Goal: Task Accomplishment & Management: Use online tool/utility

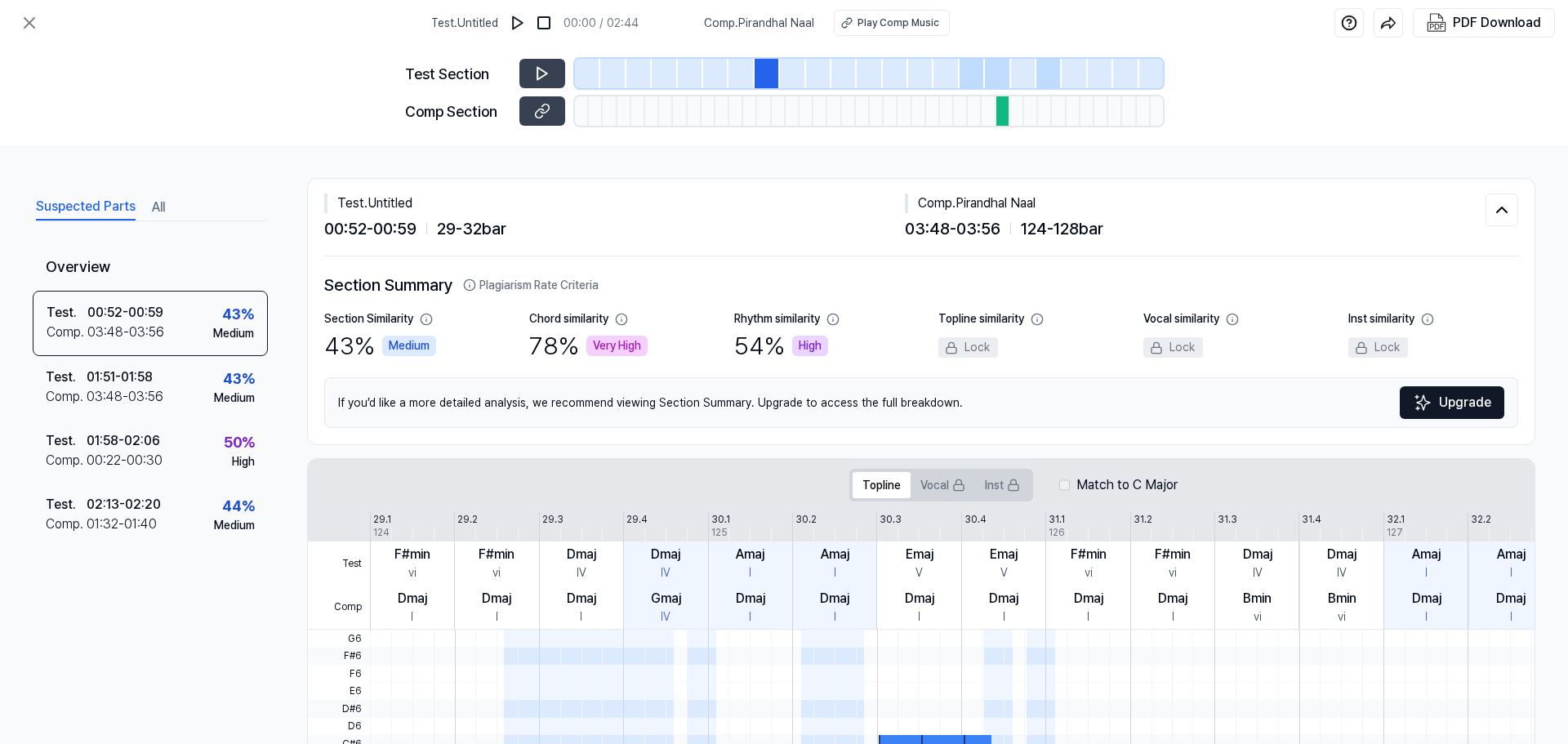
click at [130, 200] on button "Suspected Parts" at bounding box center [86, 207] width 100 height 26
click at [29, 24] on icon at bounding box center [30, 23] width 20 height 20
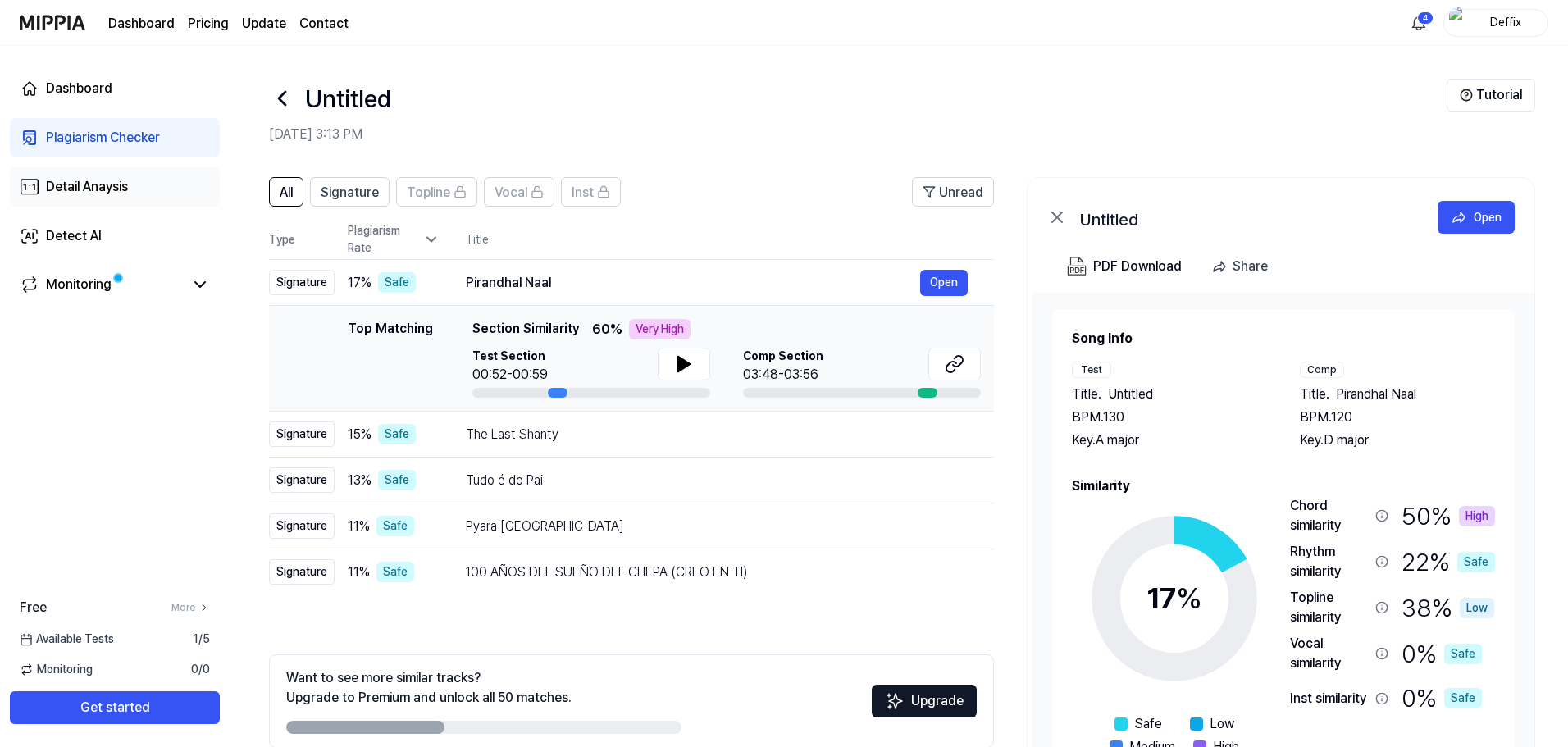
click at [135, 189] on link "Detail Anaysis" at bounding box center [115, 187] width 210 height 39
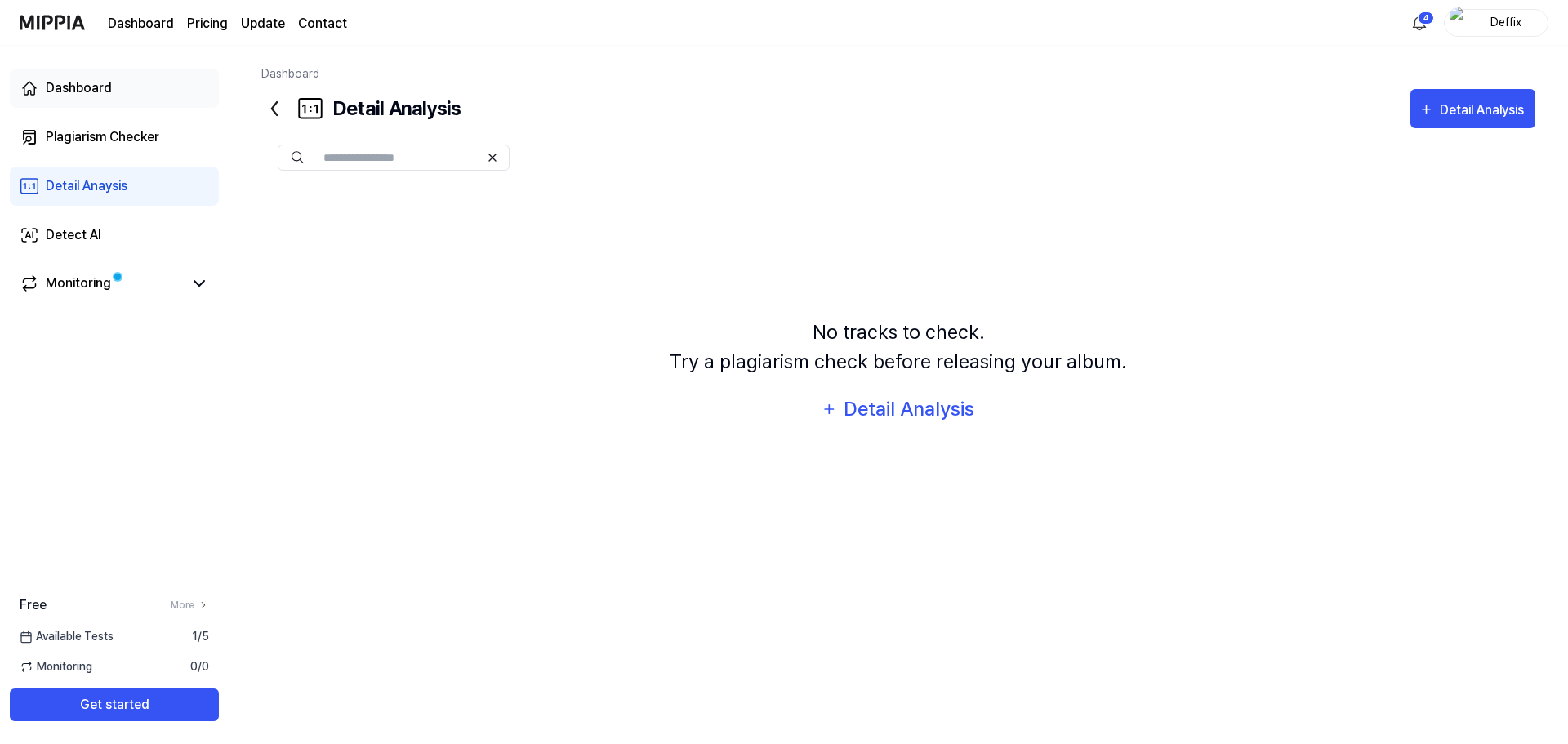
click at [74, 89] on div "Dashboard" at bounding box center [78, 88] width 66 height 20
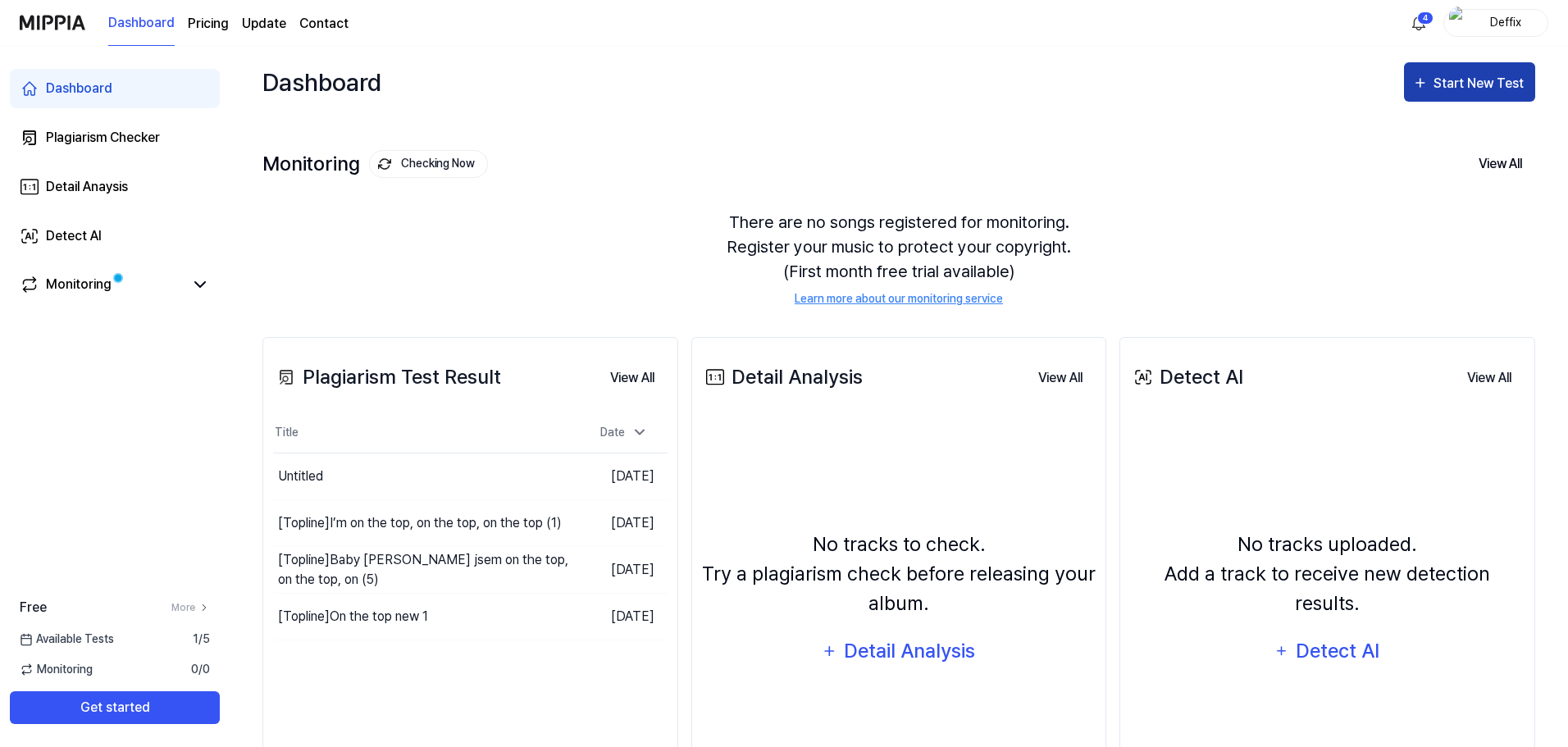
click at [1504, 87] on div "Start New Test" at bounding box center [1480, 83] width 94 height 21
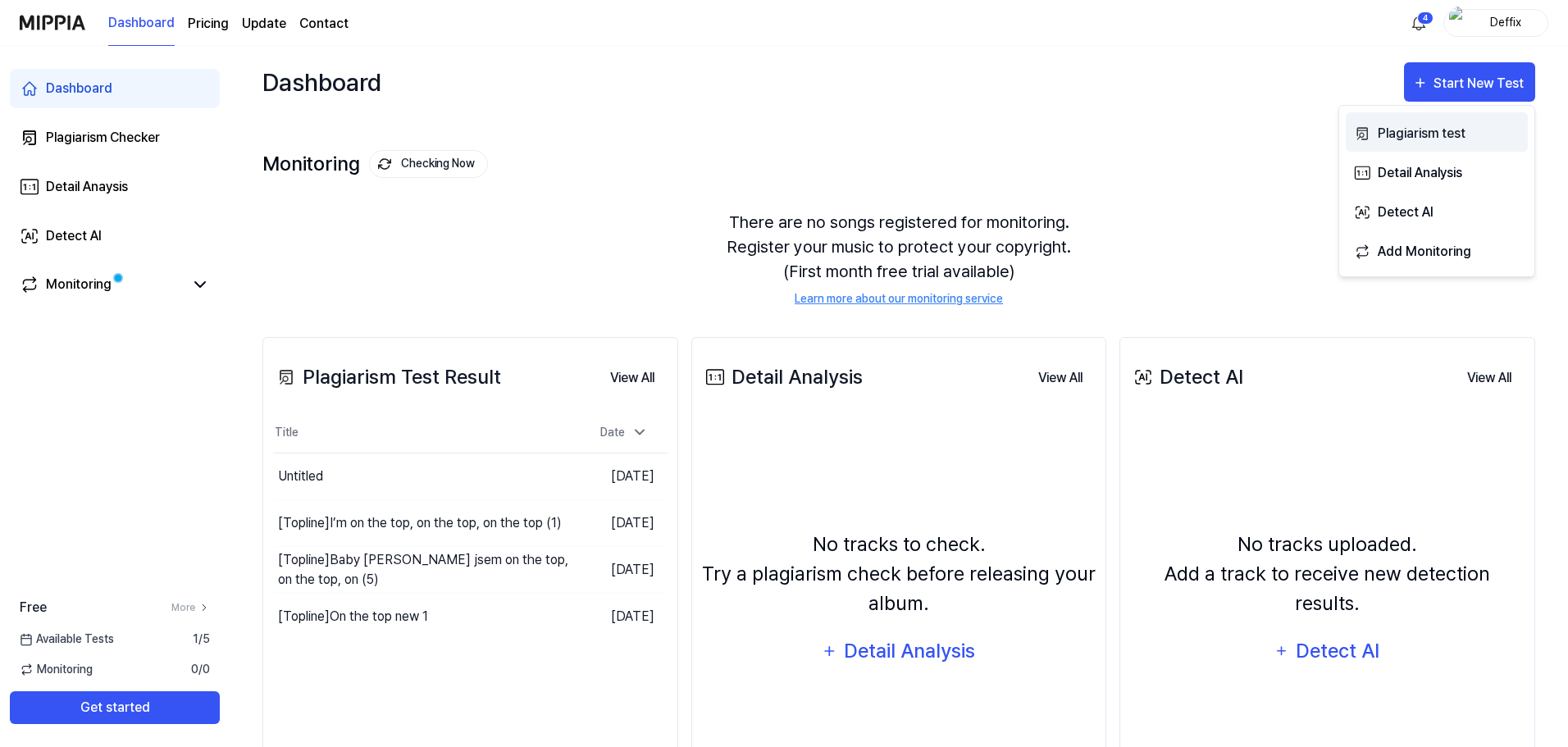
click at [1447, 143] on div "Plagiarism test" at bounding box center [1449, 133] width 143 height 21
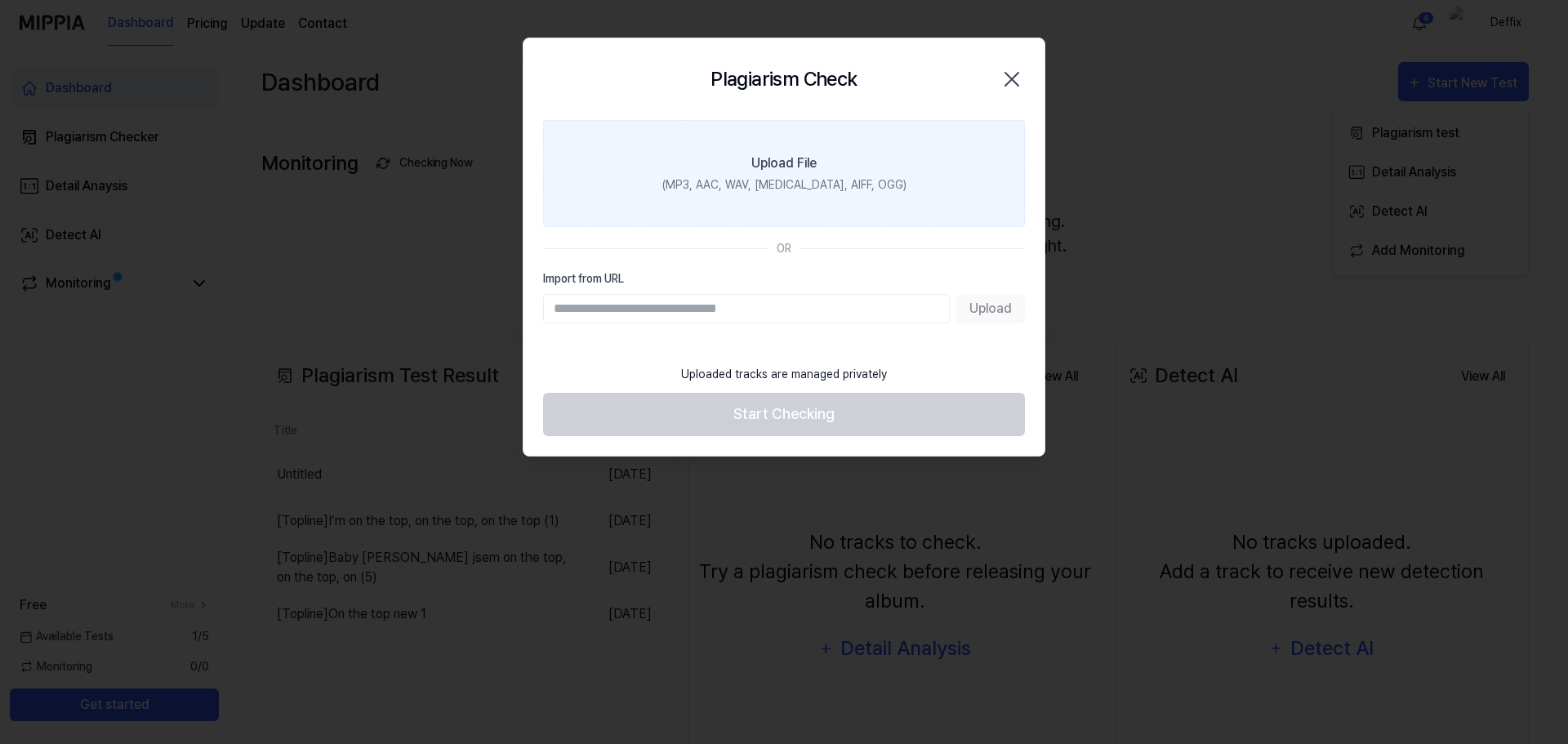
click at [820, 173] on label "Upload File (MP3, AAC, WAV, [MEDICAL_DATA], AIFF, OGG)" at bounding box center [783, 173] width 482 height 107
click at [0, 0] on input "Upload File (MP3, AAC, WAV, [MEDICAL_DATA], AIFF, OGG)" at bounding box center [0, 0] width 0 height 0
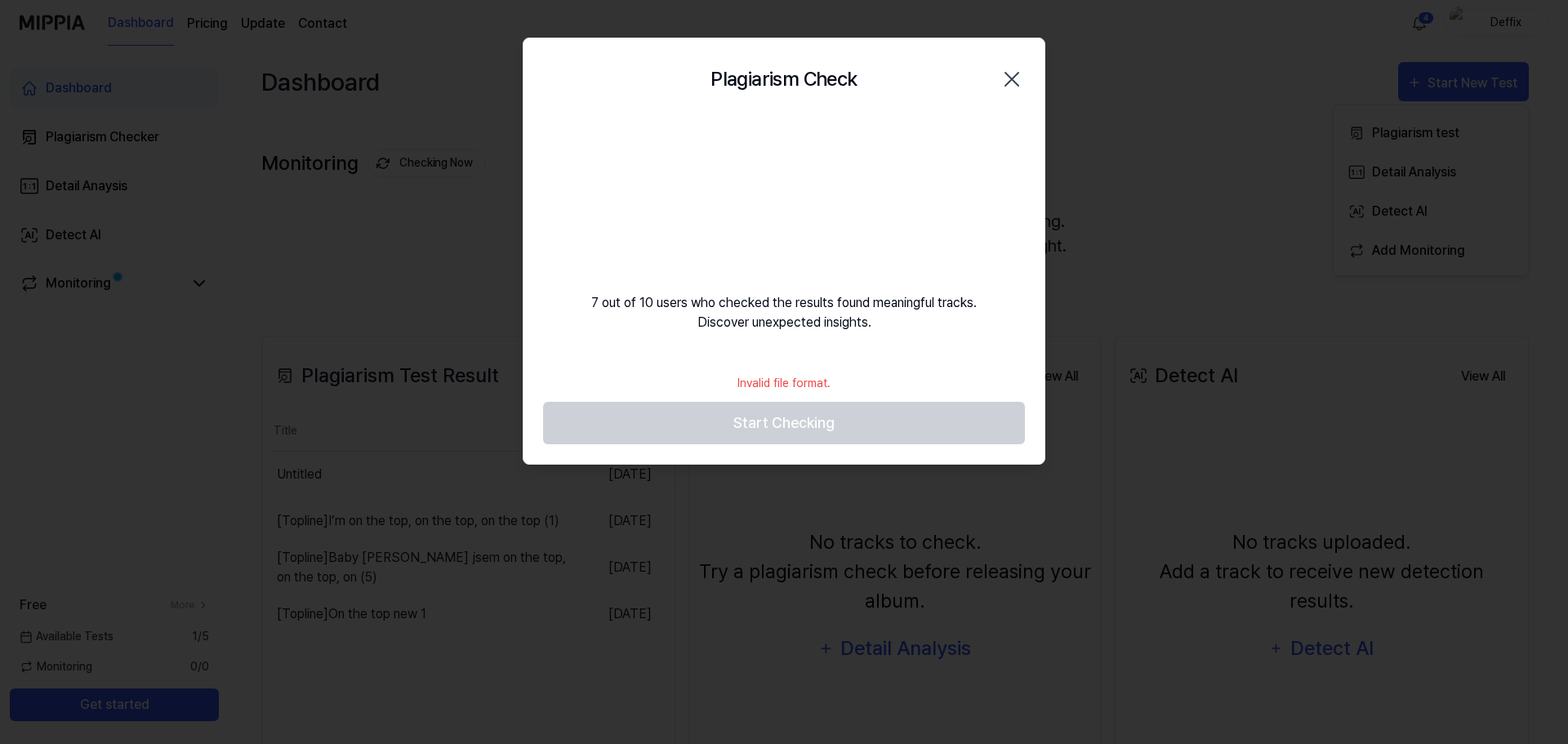
click at [1004, 84] on icon "button" at bounding box center [1012, 79] width 26 height 26
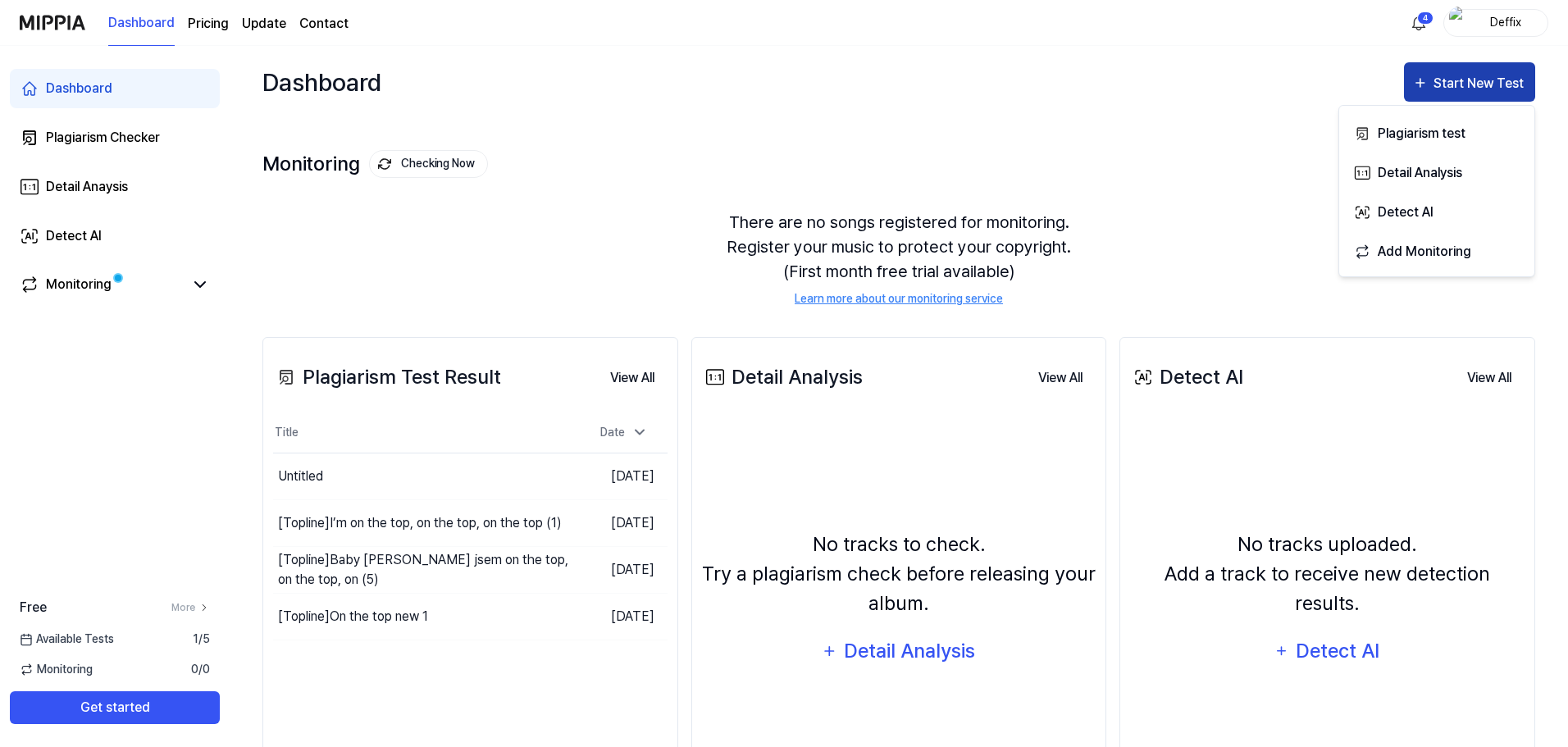
click at [1440, 87] on div "Start New Test" at bounding box center [1480, 83] width 94 height 21
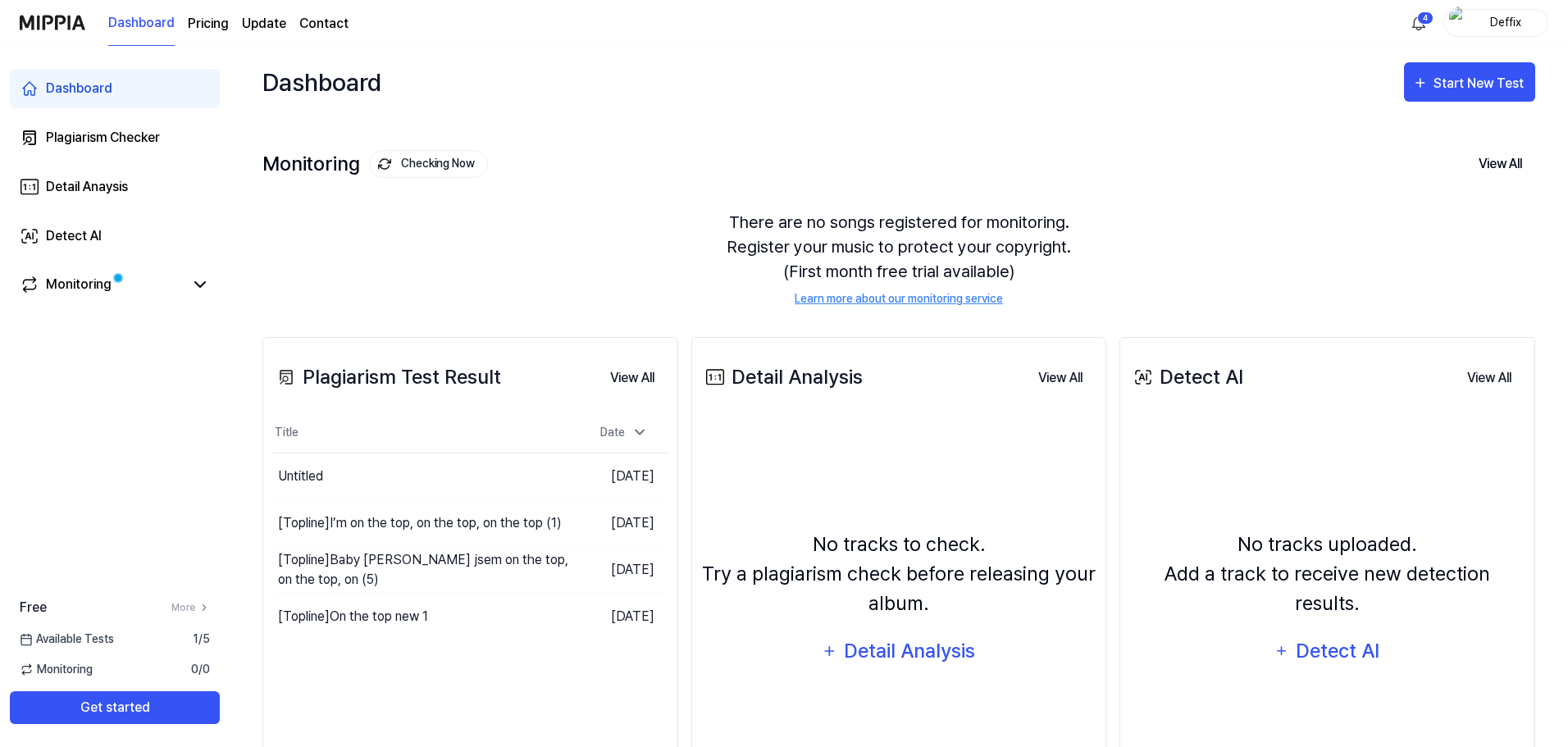
drag, startPoint x: 1448, startPoint y: 84, endPoint x: 1443, endPoint y: 102, distance: 18.7
click at [1448, 85] on div "Start New Test" at bounding box center [1480, 83] width 94 height 21
click at [1428, 134] on div "Plagiarism test" at bounding box center [1449, 133] width 143 height 21
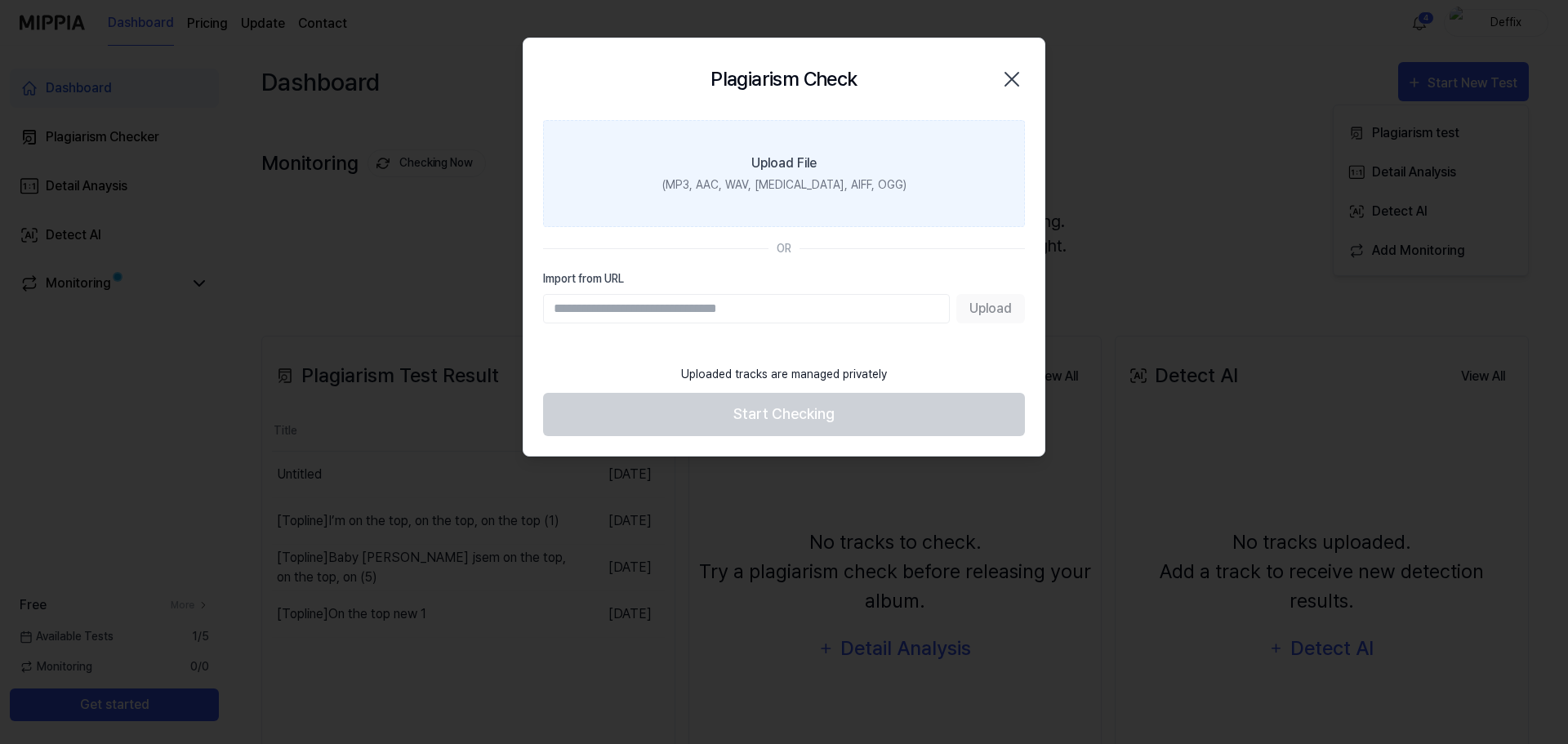
click at [770, 175] on label "Upload File (MP3, AAC, WAV, [MEDICAL_DATA], AIFF, OGG)" at bounding box center [783, 173] width 482 height 107
click at [0, 0] on input "Upload File (MP3, AAC, WAV, [MEDICAL_DATA], AIFF, OGG)" at bounding box center [0, 0] width 0 height 0
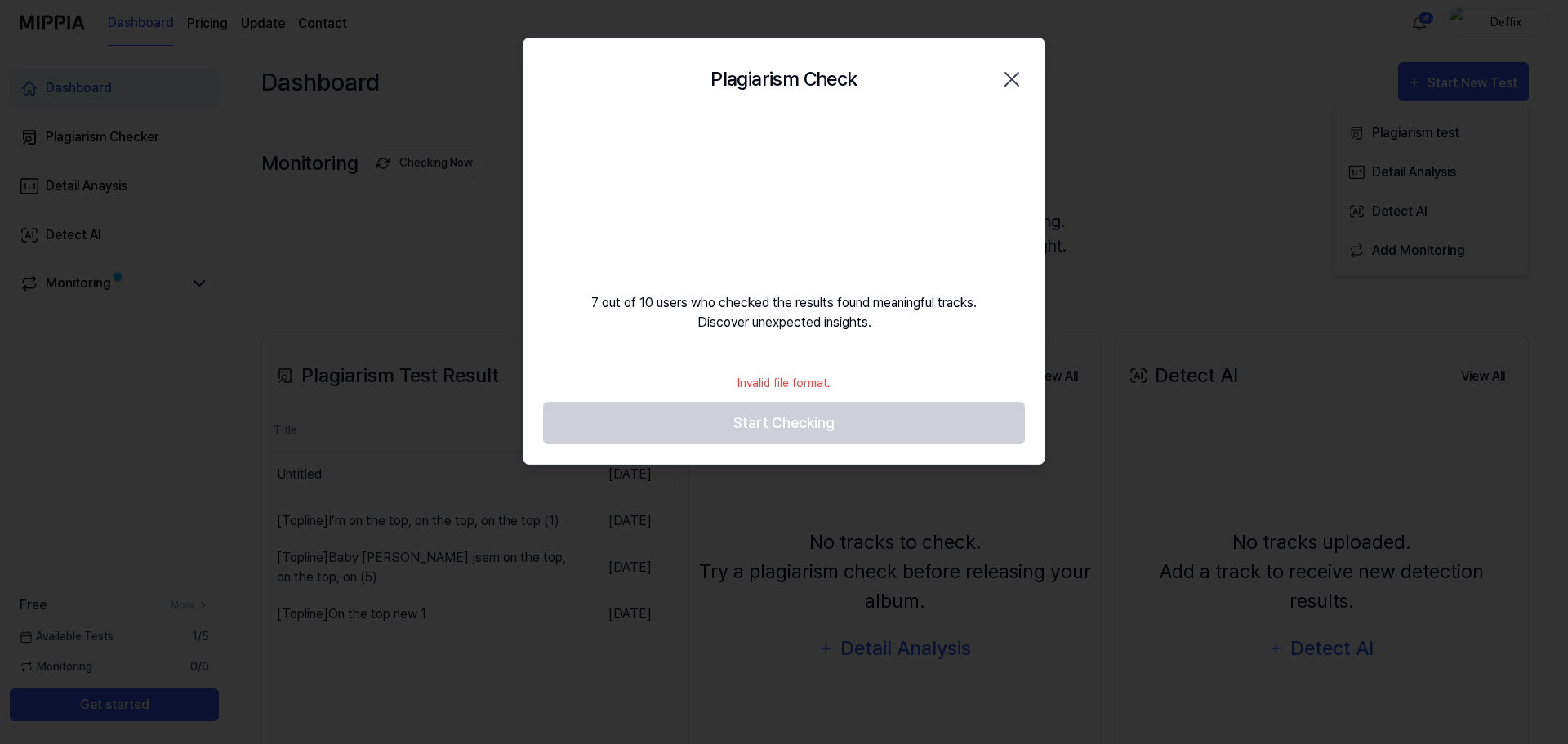
click at [1012, 80] on icon "button" at bounding box center [1012, 79] width 26 height 26
